Goal: Transaction & Acquisition: Book appointment/travel/reservation

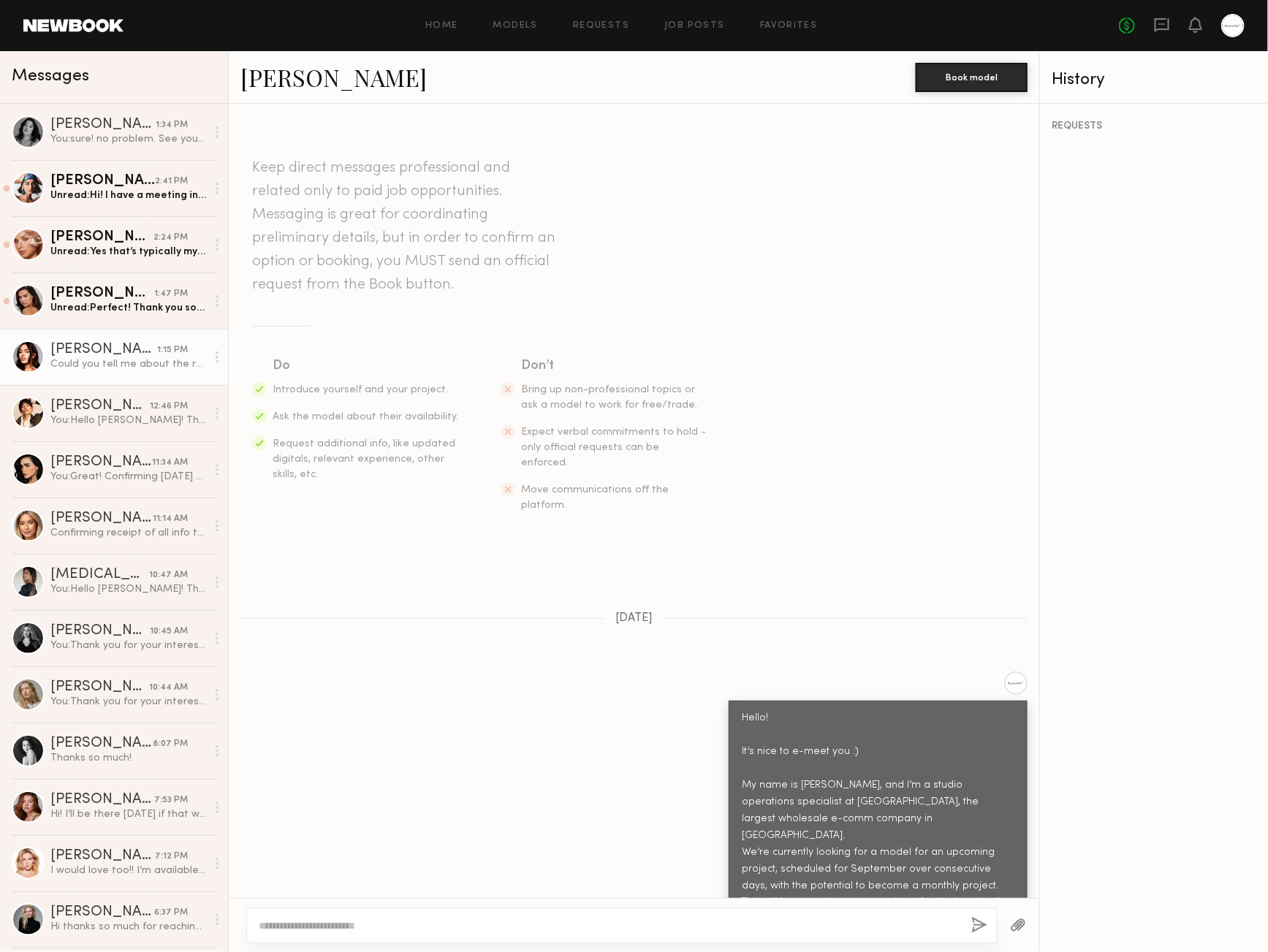
scroll to position [597, 0]
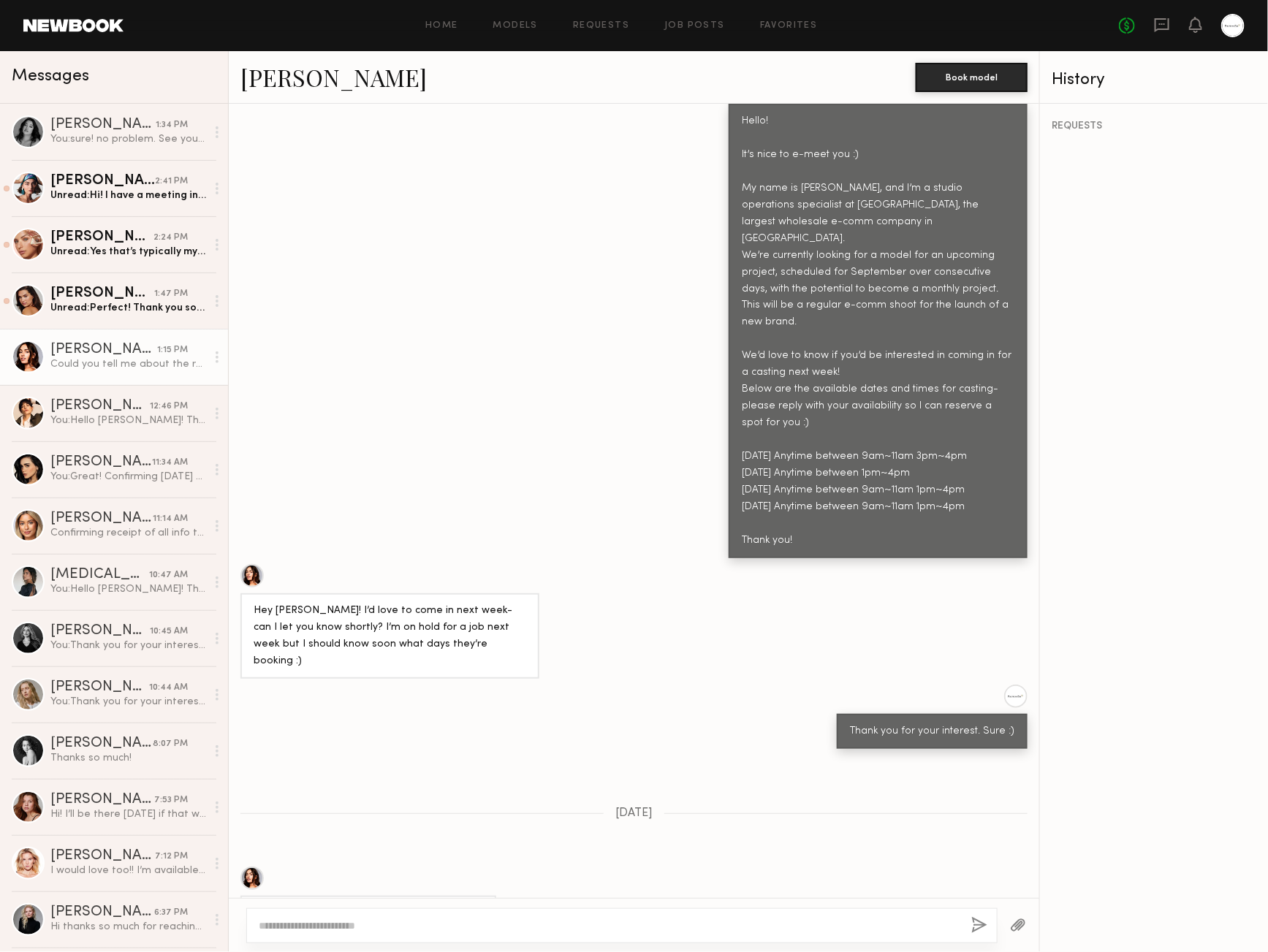
click at [760, 866] on div "Ok I think [DATE] is best! Probably around 1:00?" at bounding box center [633, 899] width 810 height 65
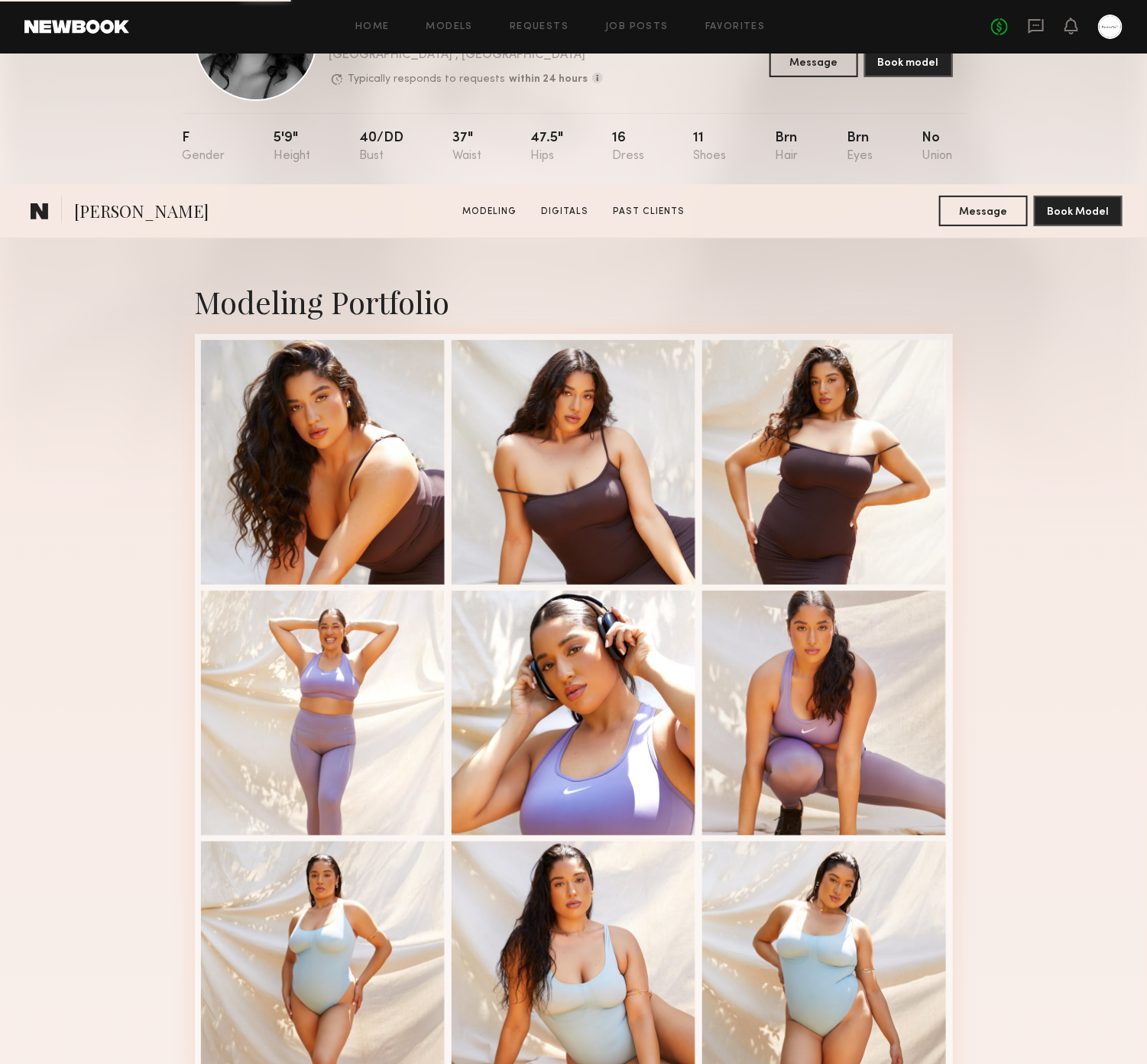
scroll to position [389, 0]
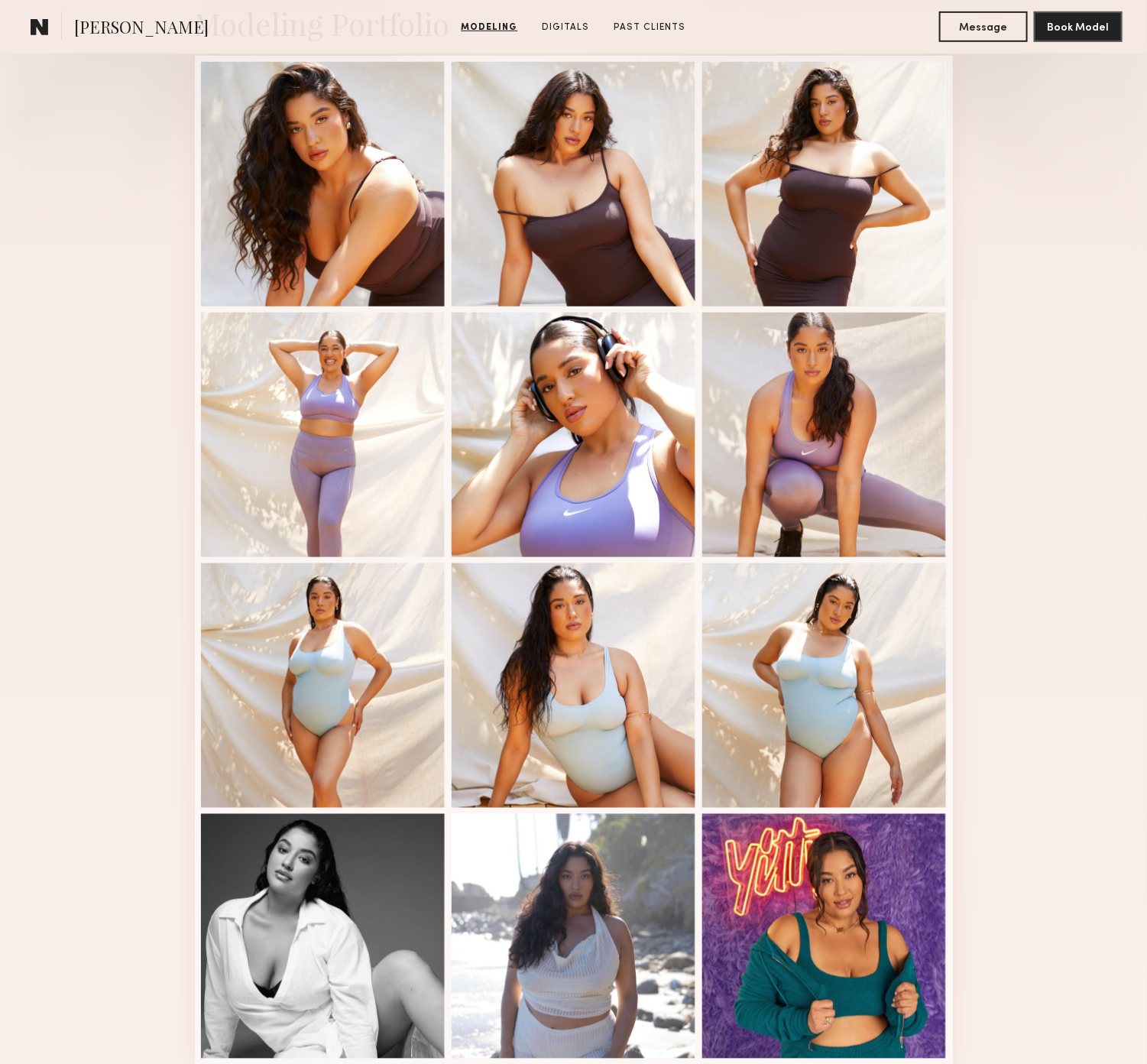
click at [1006, 488] on div "Modeling Portfolio View More" at bounding box center [574, 555] width 1147 height 1190
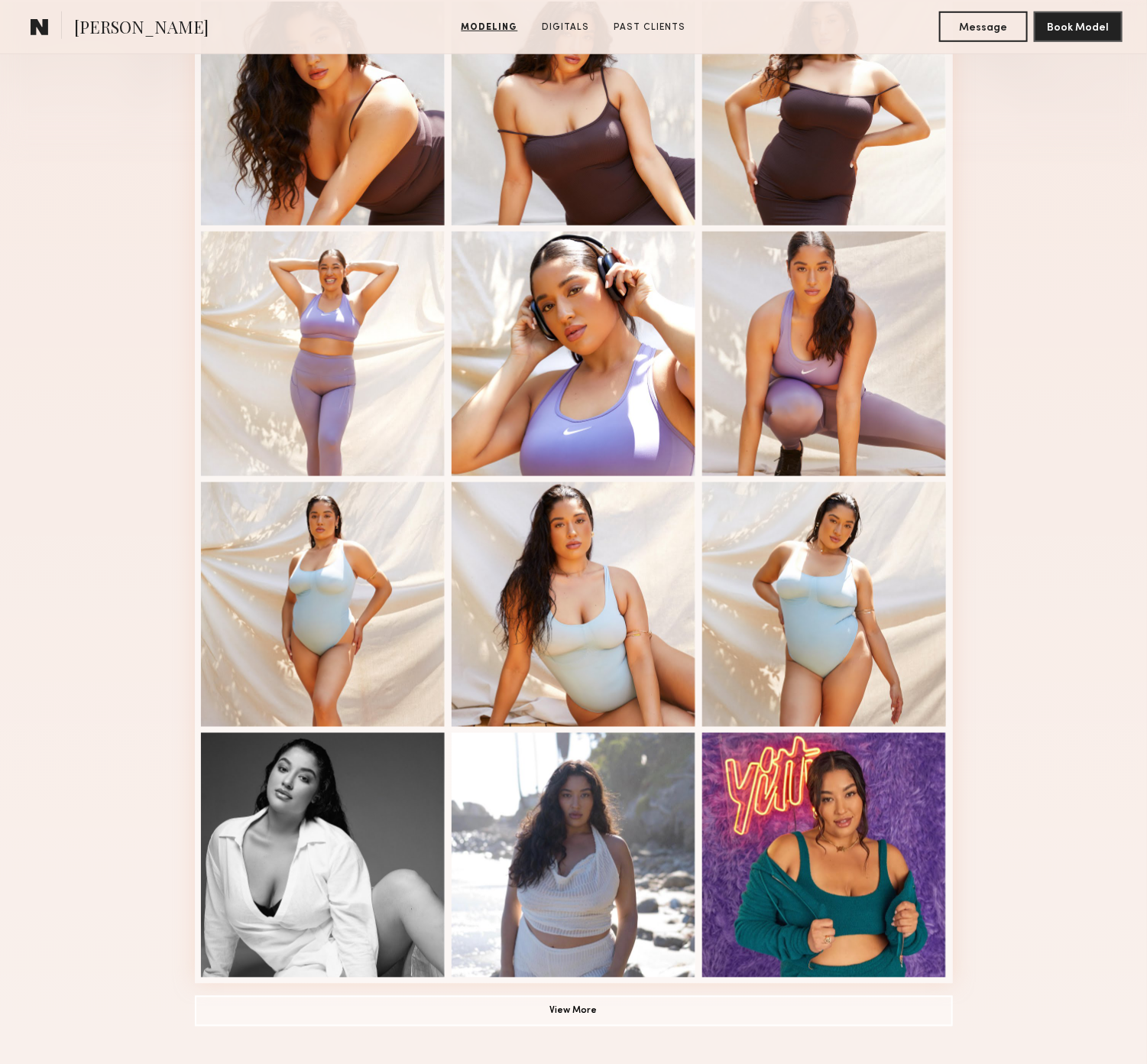
scroll to position [530, 0]
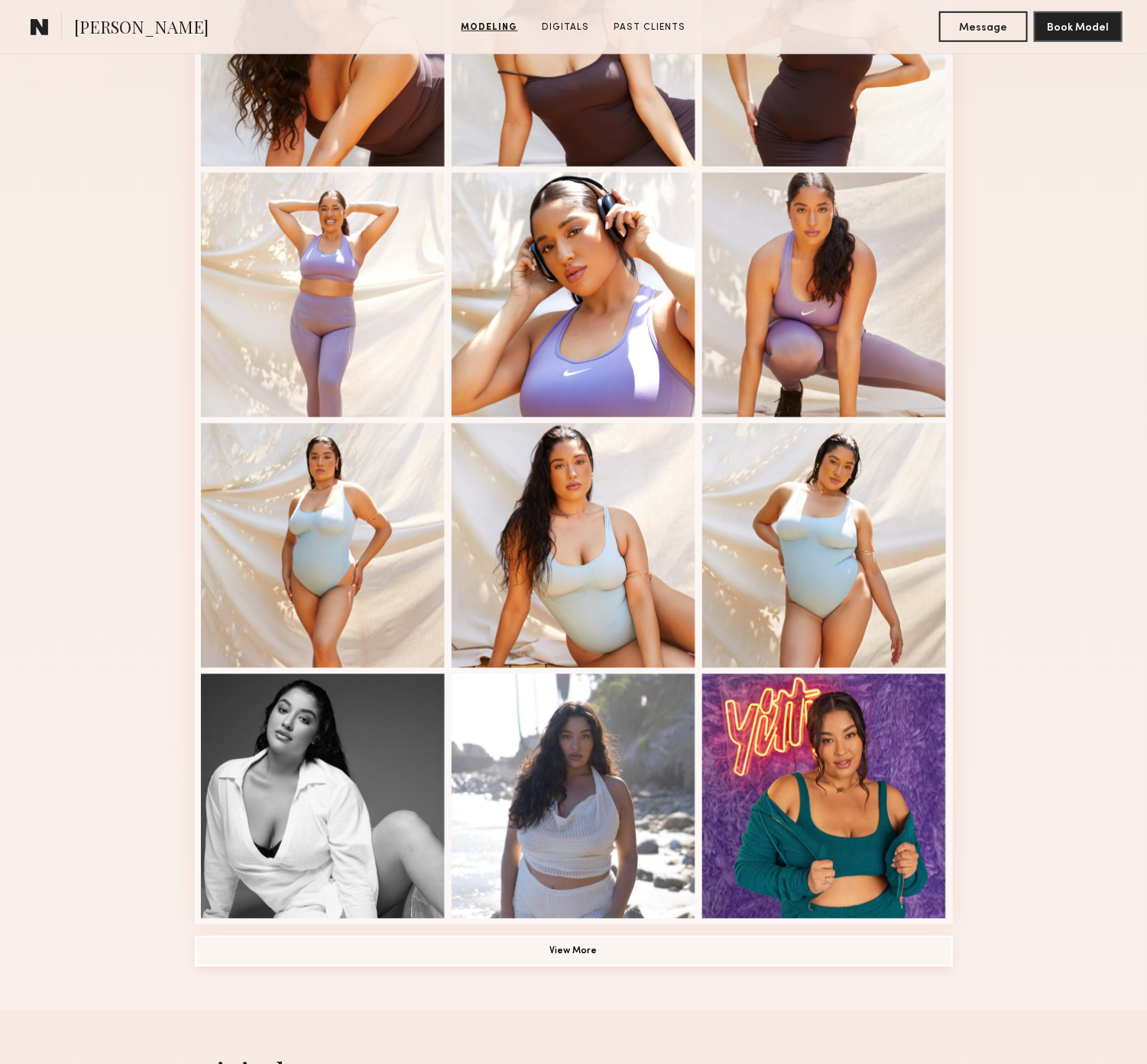
click at [607, 950] on button "View More" at bounding box center [574, 951] width 759 height 31
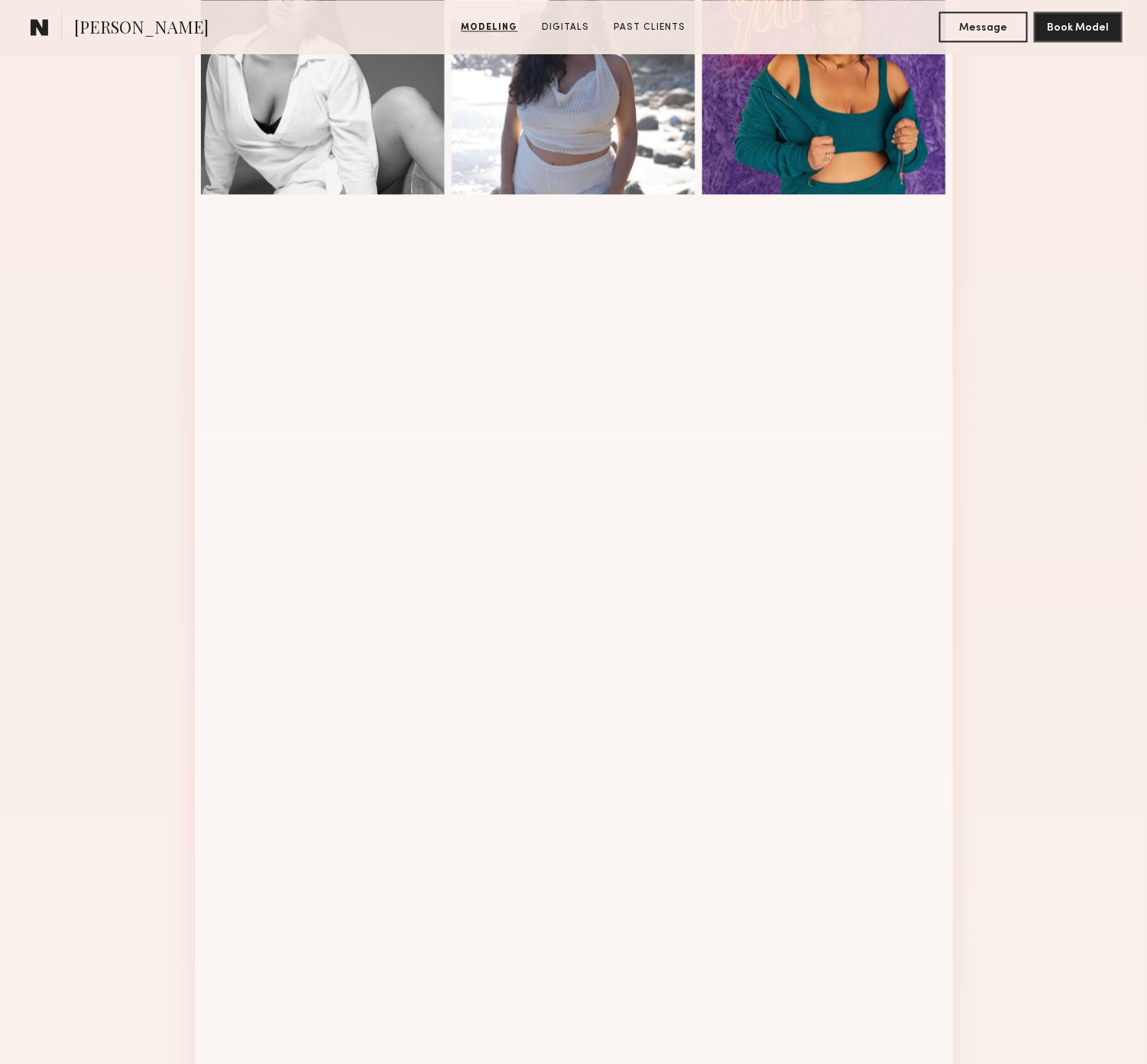
scroll to position [1268, 0]
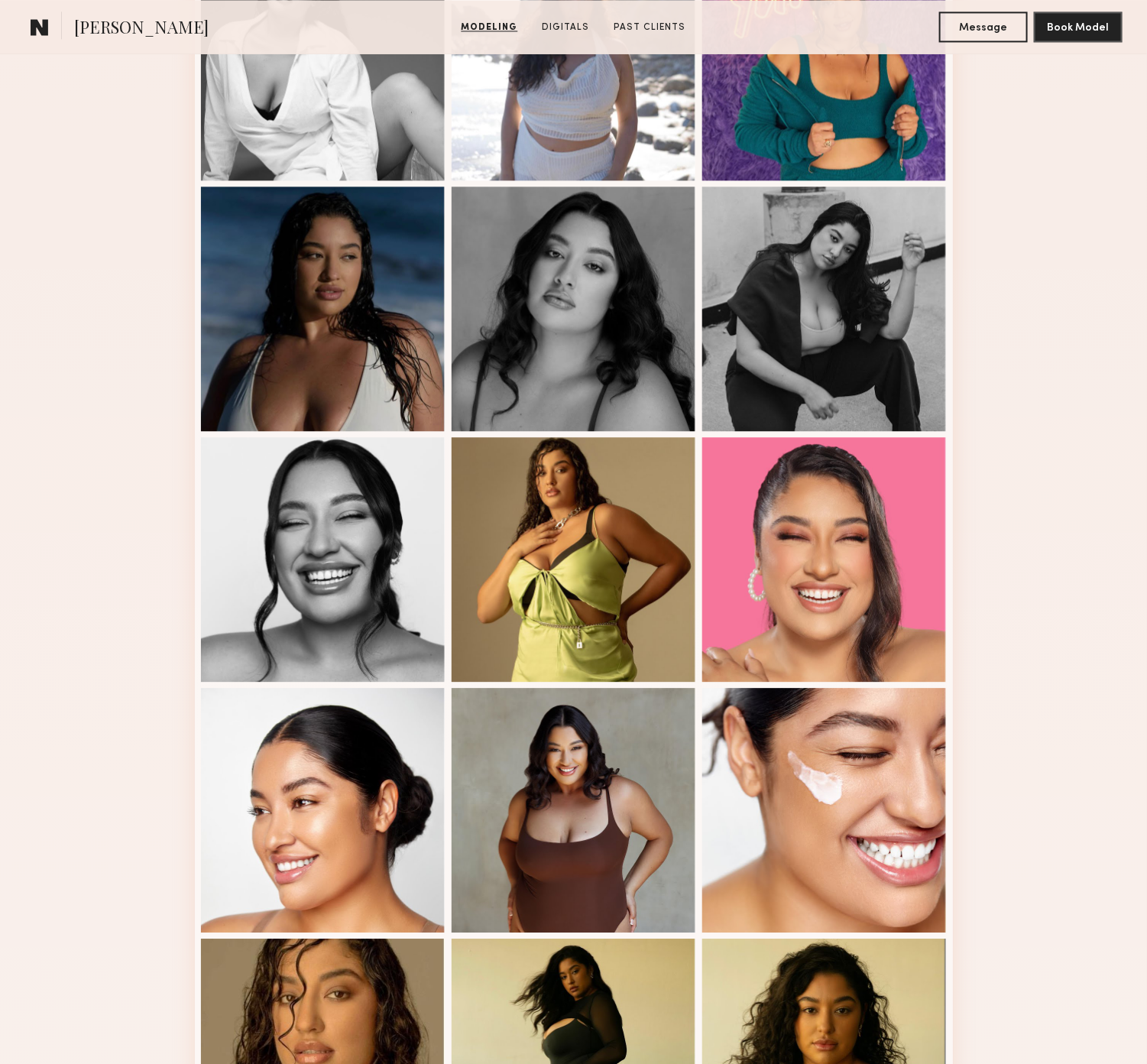
click at [1051, 554] on div "Modeling Portfolio" at bounding box center [574, 157] width 1147 height 2150
click at [1066, 524] on div "Modeling Portfolio" at bounding box center [574, 157] width 1147 height 2150
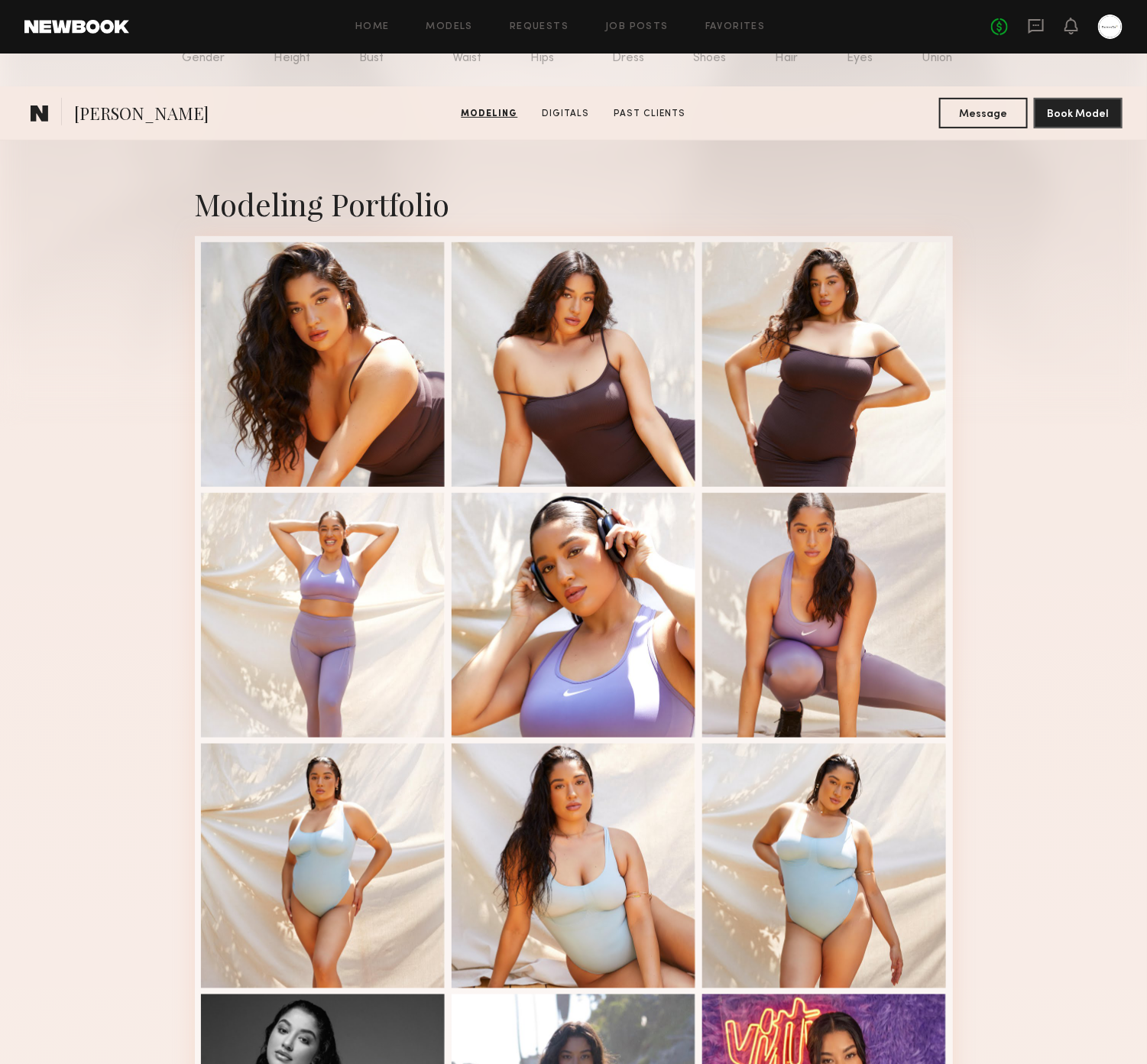
scroll to position [156, 0]
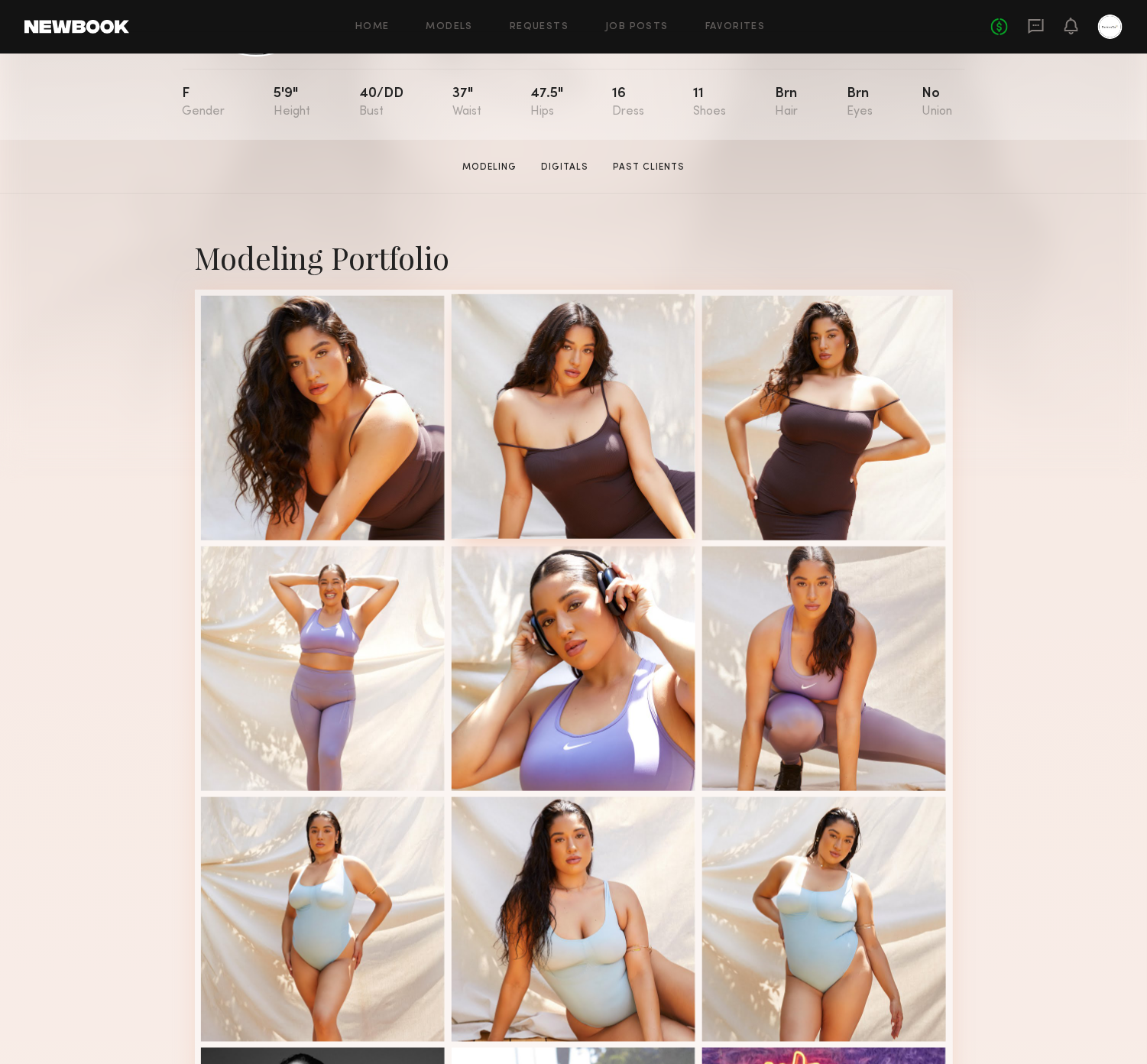
click at [598, 394] on div at bounding box center [574, 416] width 245 height 245
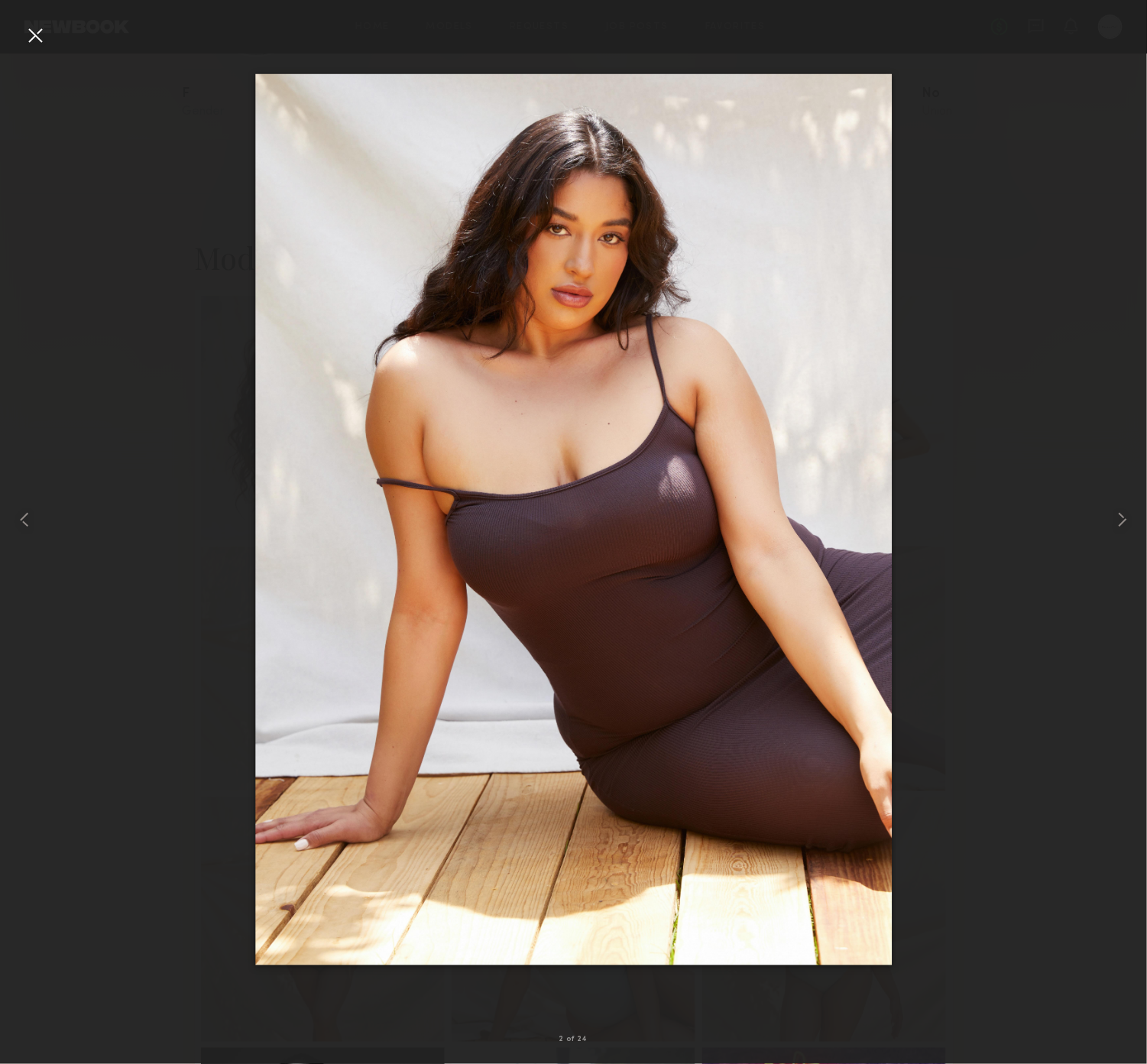
scroll to position [161, 0]
click at [36, 35] on div at bounding box center [35, 35] width 24 height 24
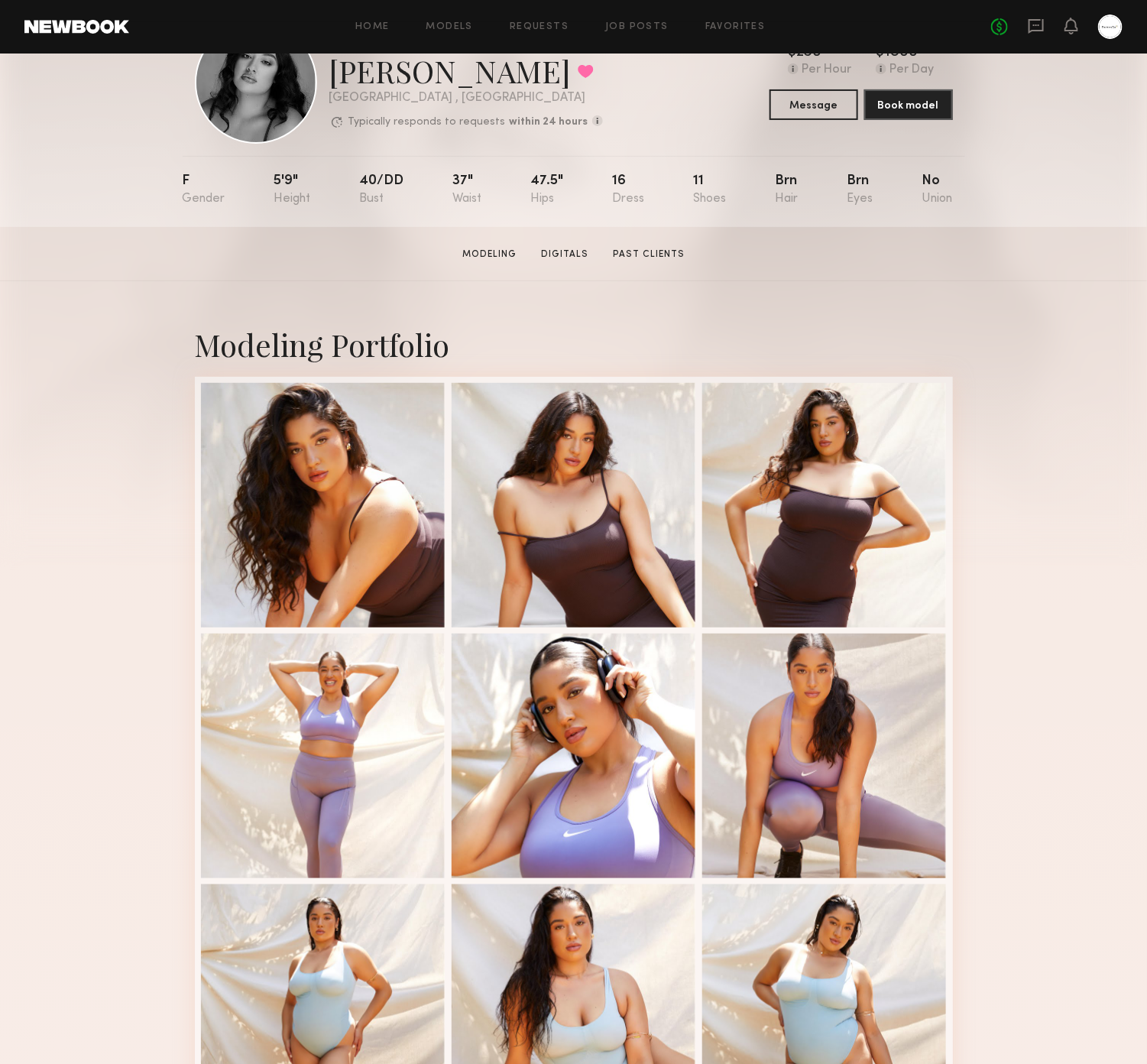
scroll to position [0, 0]
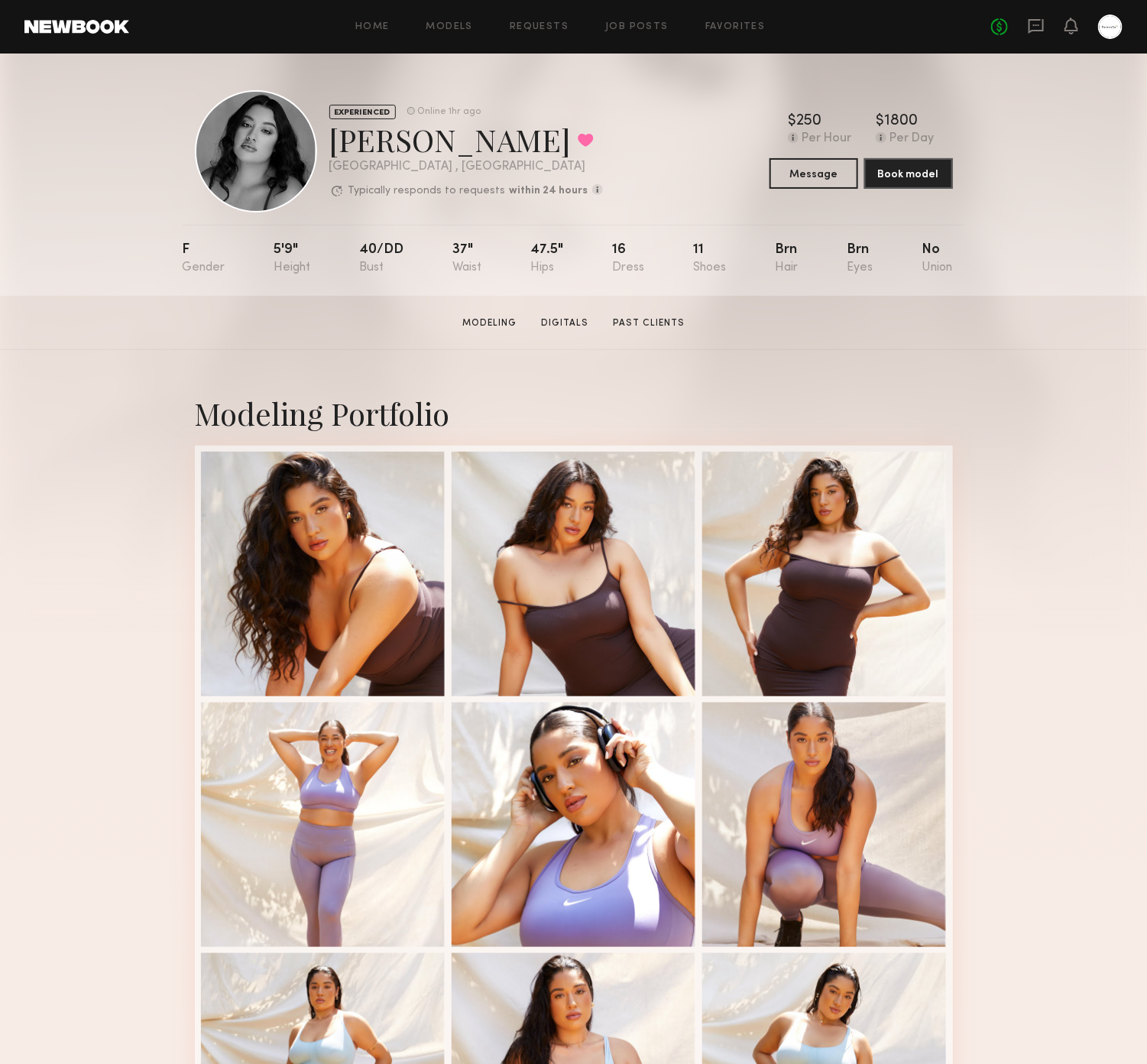
click at [1047, 283] on div "EXPERIENCED Online 1hr ago Nicole S. Favorited Los Angeles , CA Typically respo…" at bounding box center [574, 174] width 1147 height 242
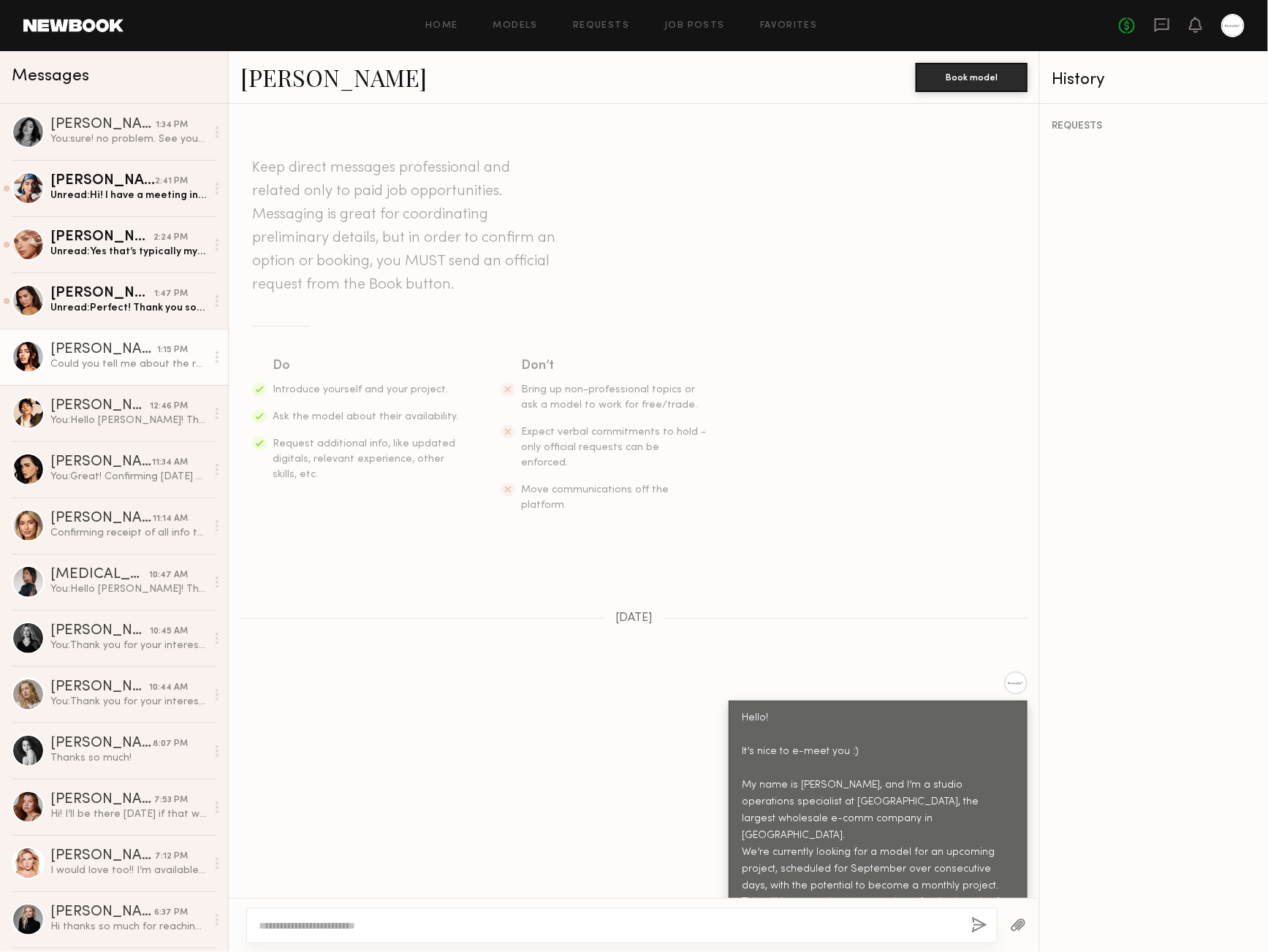
scroll to position [597, 0]
